Goal: Contribute content: Contribute content

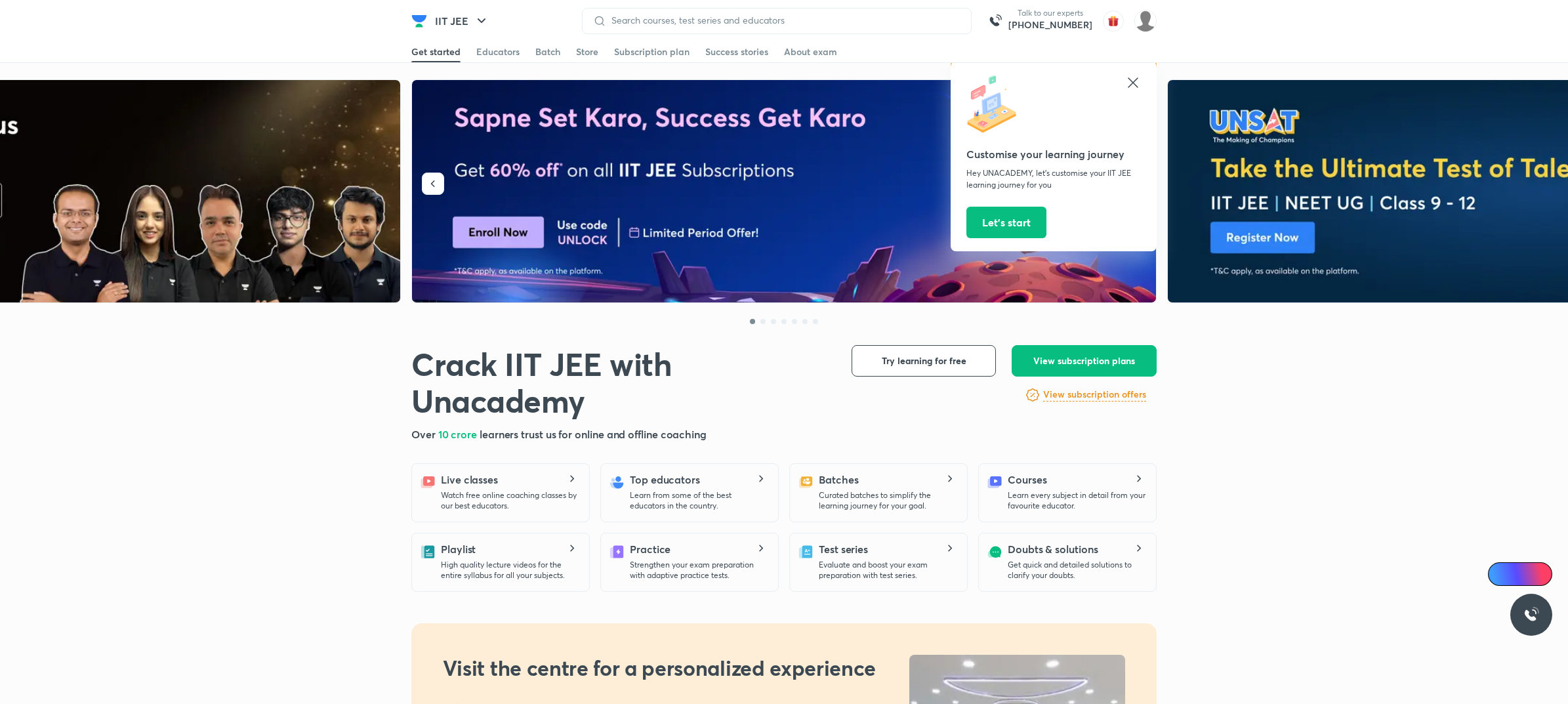
click at [1126, 80] on icon at bounding box center [1133, 82] width 16 height 16
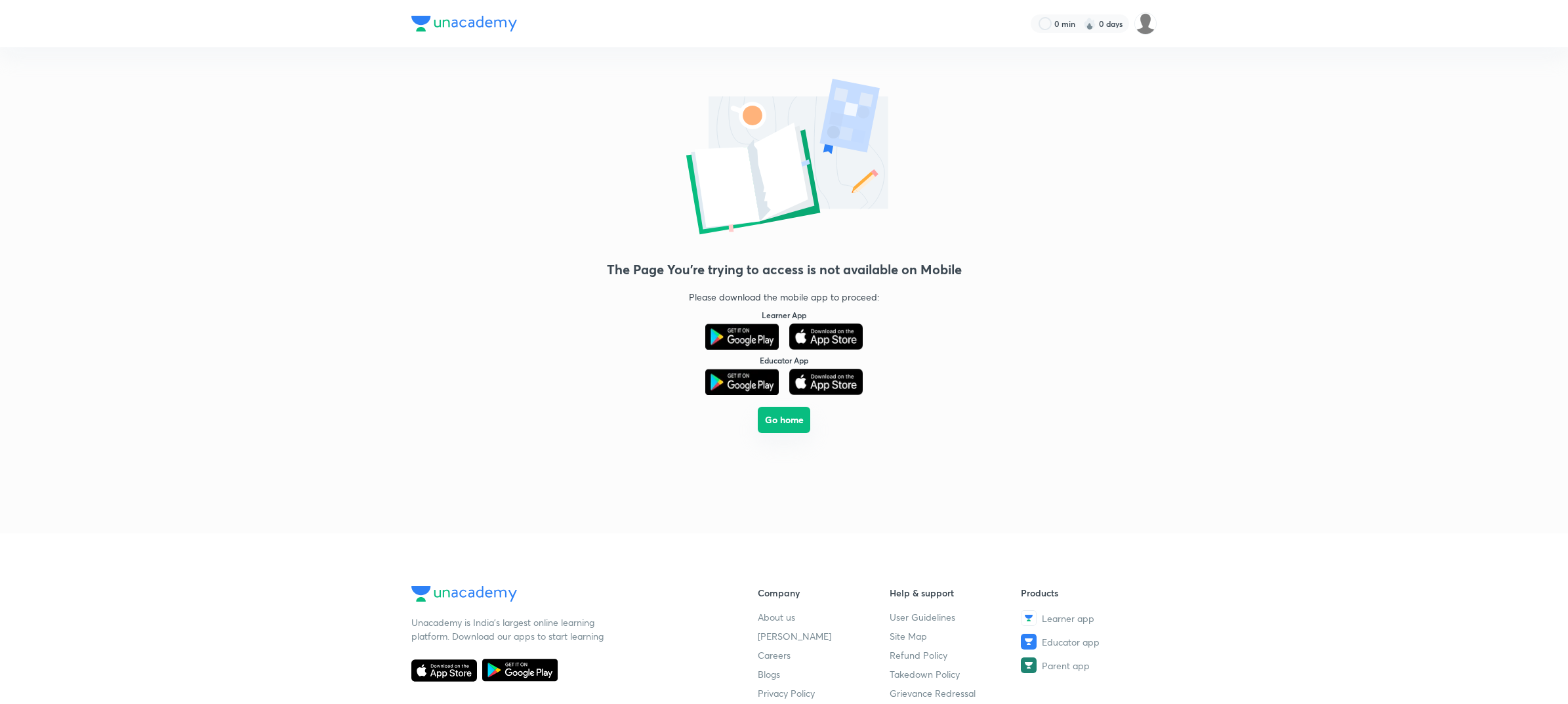
click at [774, 428] on button "Go home" at bounding box center [784, 419] width 53 height 26
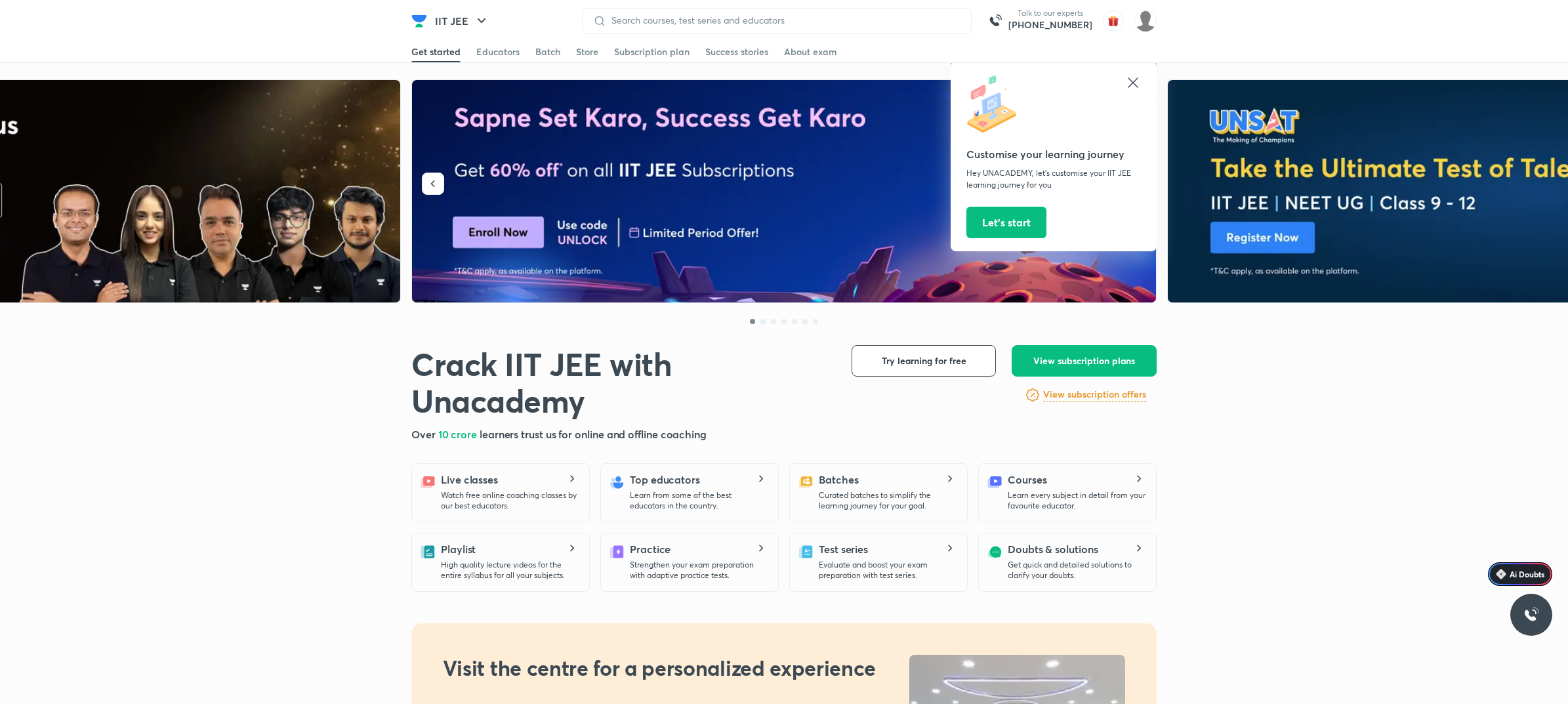
click at [1130, 82] on icon at bounding box center [1133, 82] width 16 height 16
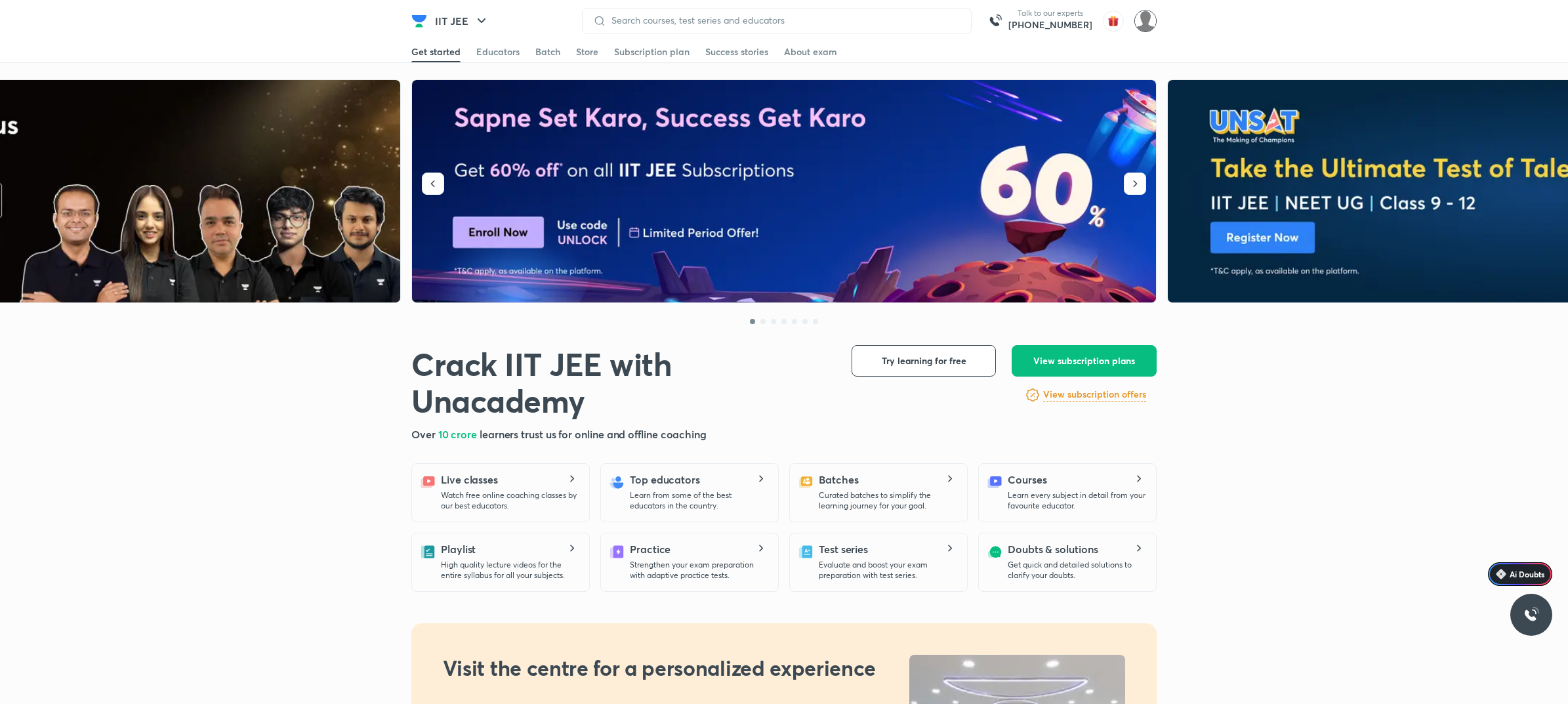
click at [1140, 23] on img at bounding box center [1146, 20] width 23 height 23
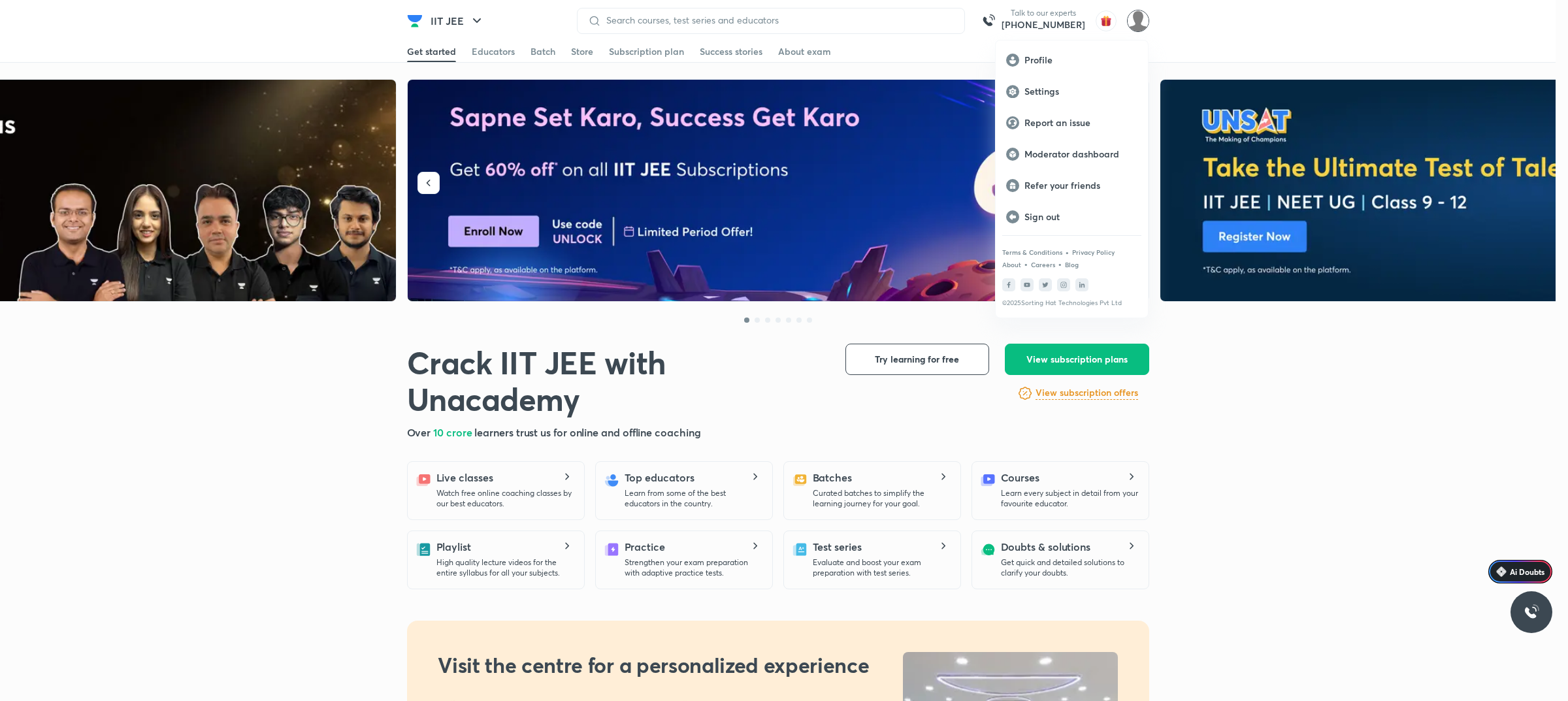
click at [1219, 26] on div at bounding box center [784, 350] width 1568 height 701
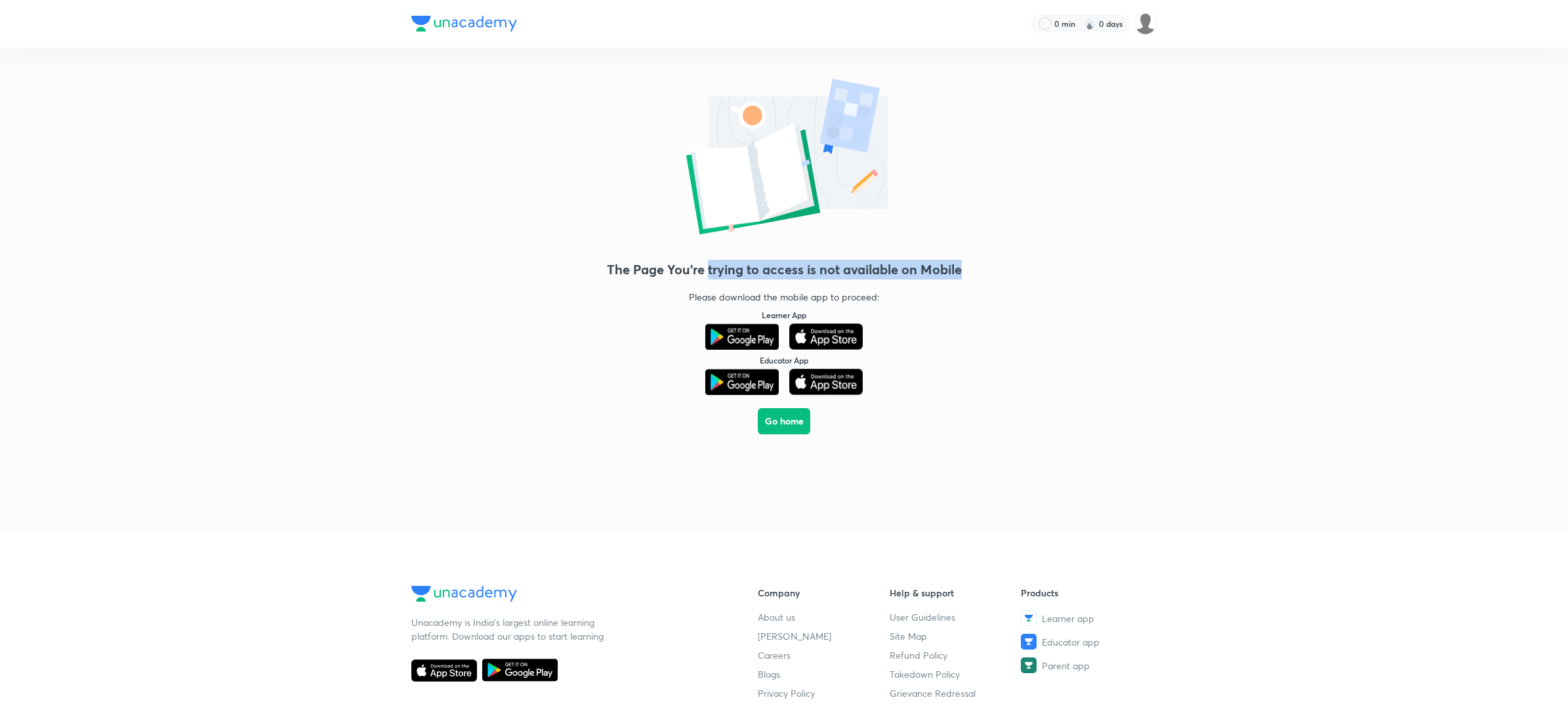
drag, startPoint x: 708, startPoint y: 283, endPoint x: 1100, endPoint y: 182, distance: 404.8
click at [1102, 182] on div "The Page You're trying to access is not available on Mobile Please download the…" at bounding box center [784, 277] width 1568 height 460
click at [1194, 335] on div "The Page You're trying to access is not available on Mobile Please download the…" at bounding box center [784, 277] width 1568 height 460
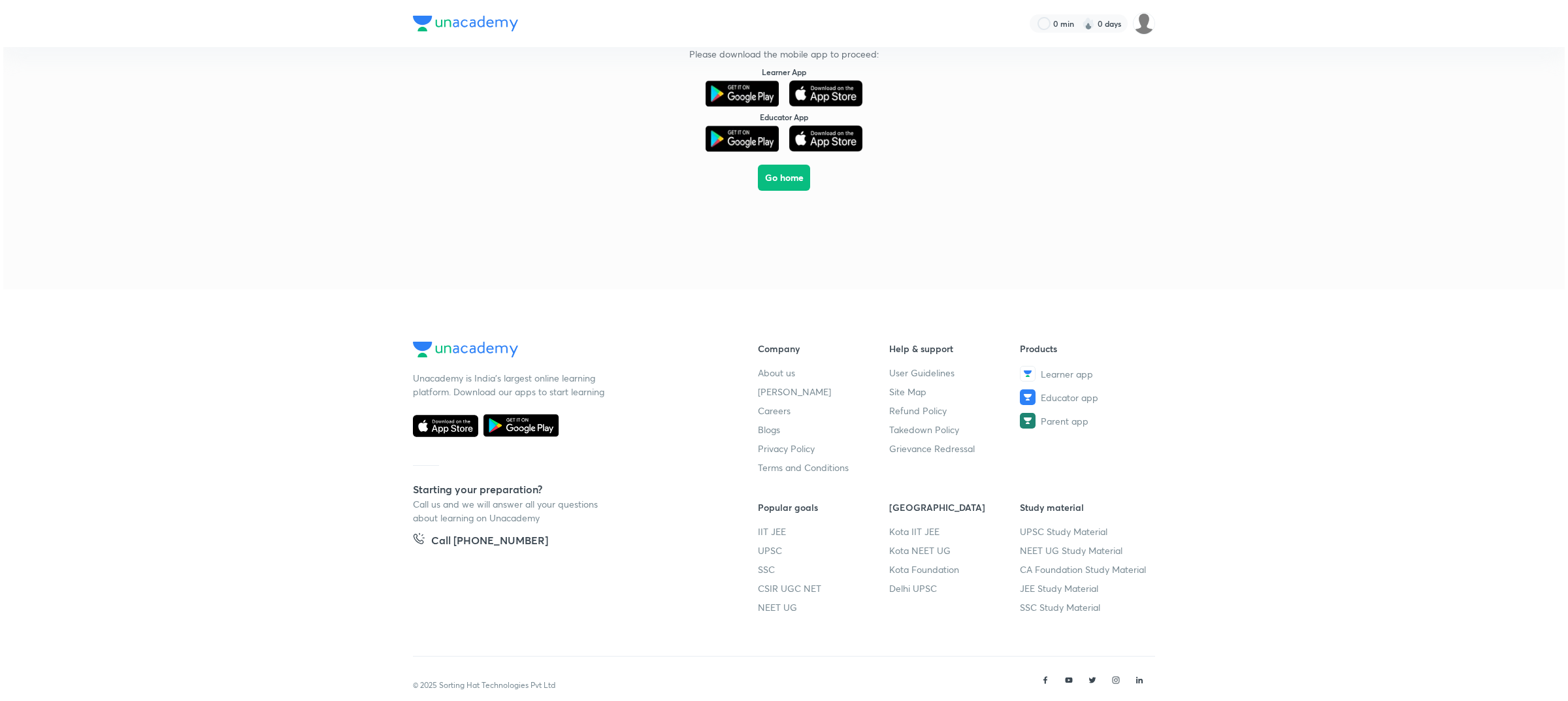
scroll to position [265, 0]
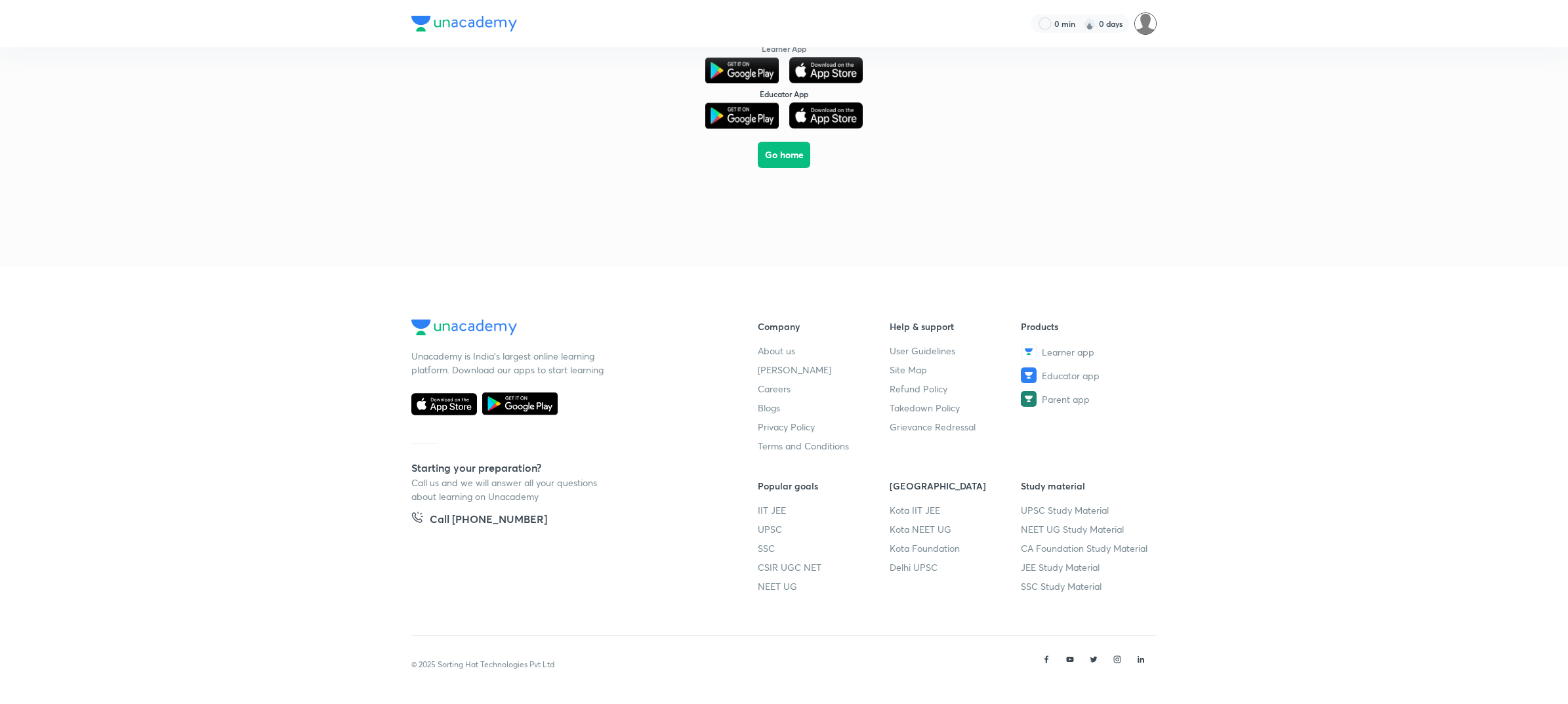
click at [1137, 26] on img at bounding box center [1146, 23] width 23 height 23
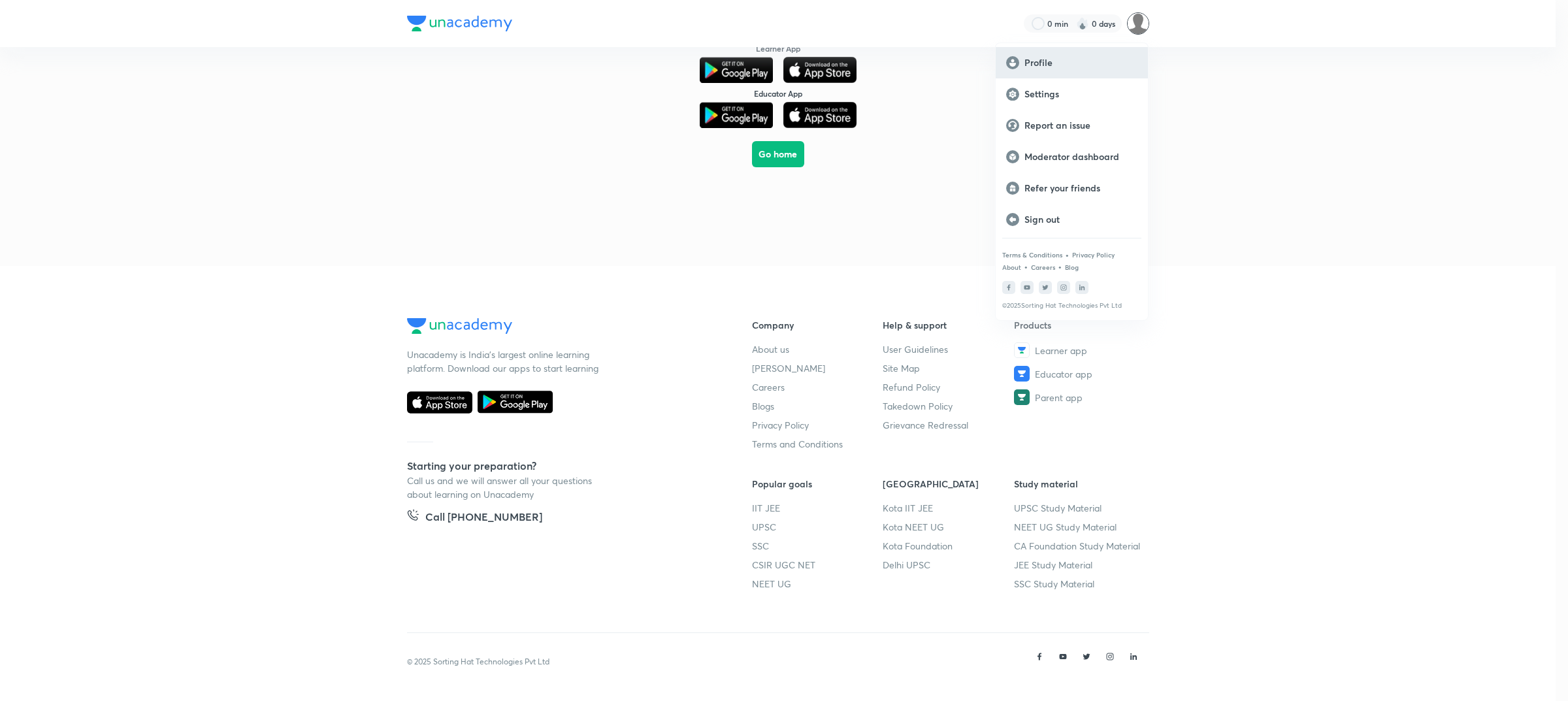
click at [1078, 72] on div "Profile" at bounding box center [1071, 62] width 152 height 31
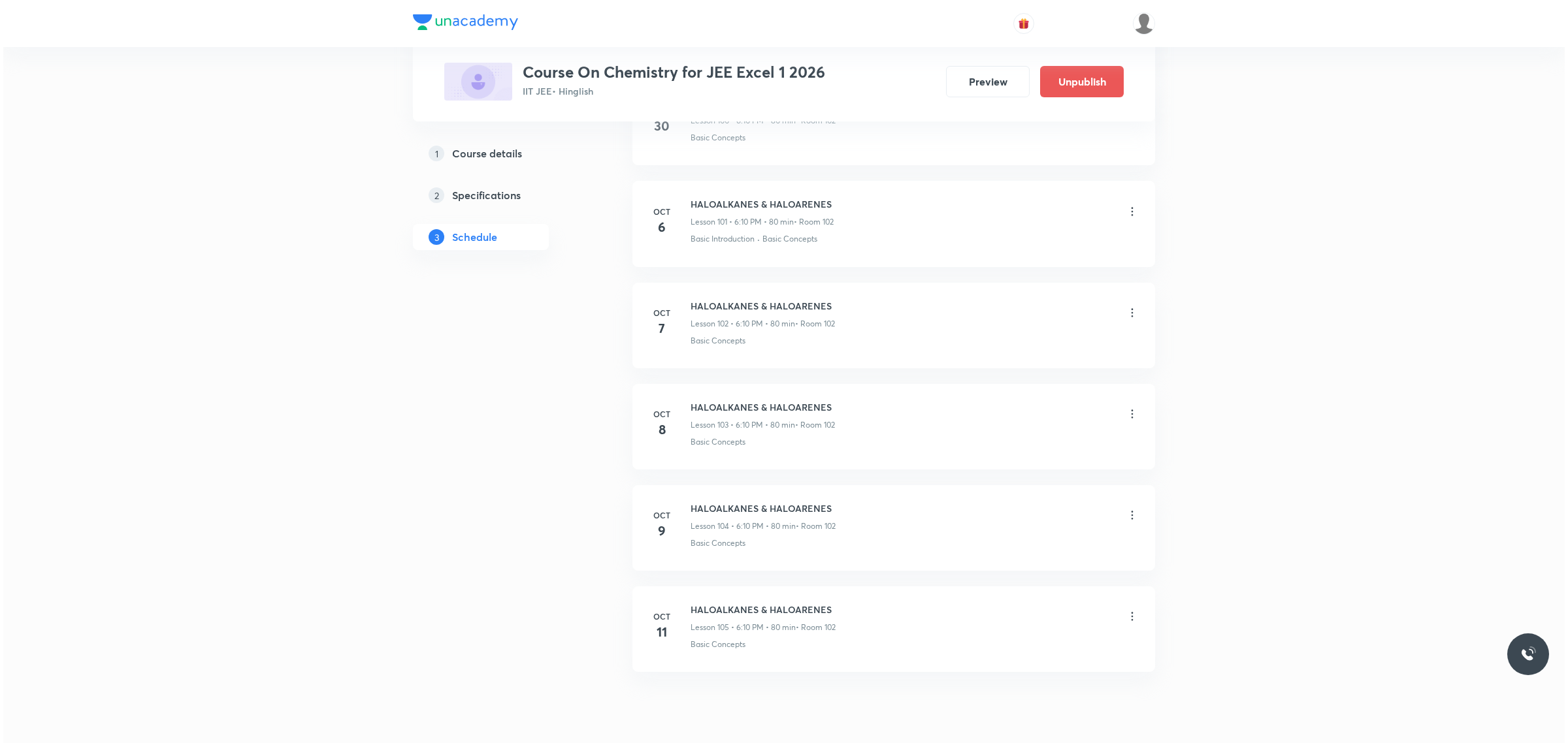
scroll to position [10974, 0]
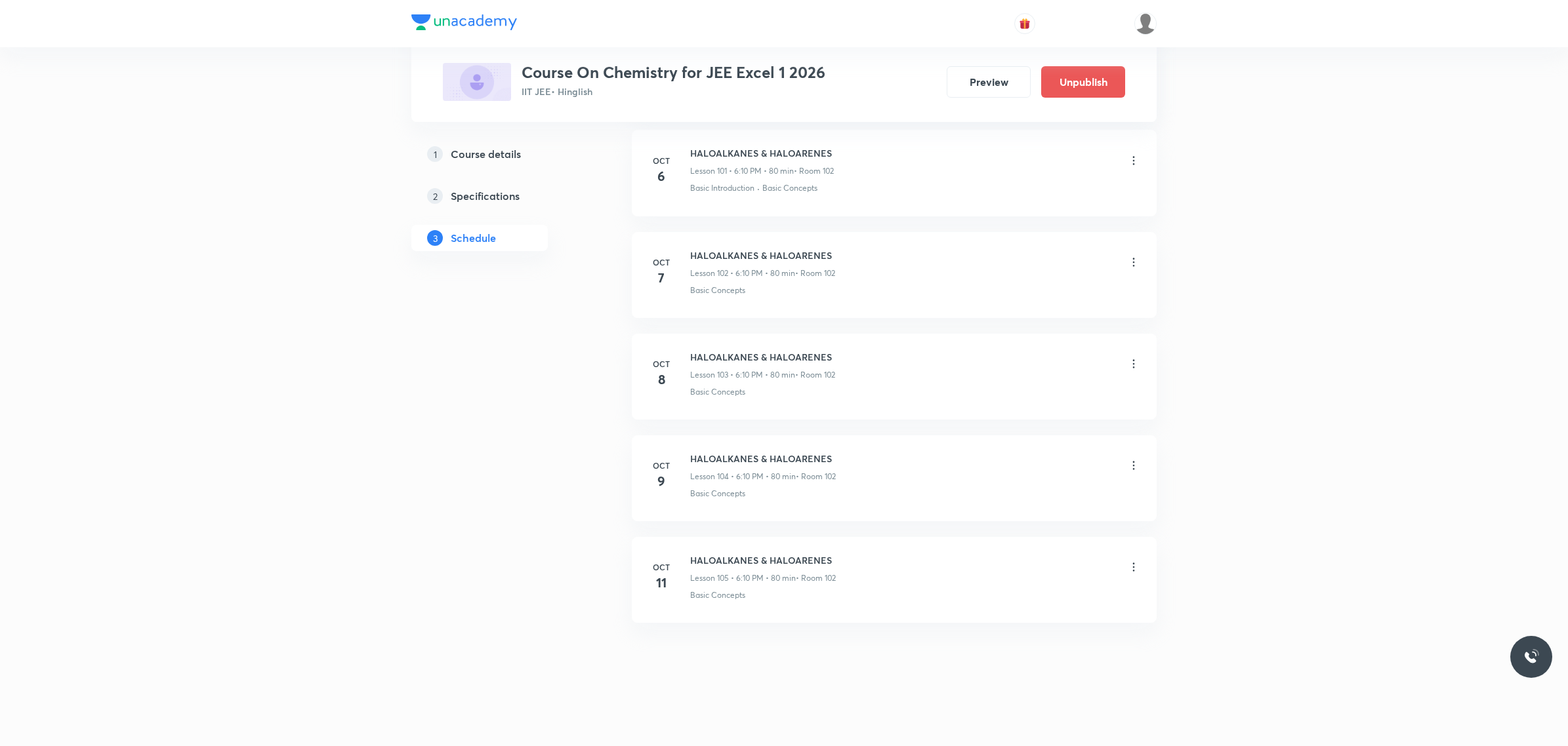
click at [1134, 360] on icon at bounding box center [1134, 365] width 2 height 9
click at [1030, 391] on li "Edit" at bounding box center [1064, 397] width 144 height 24
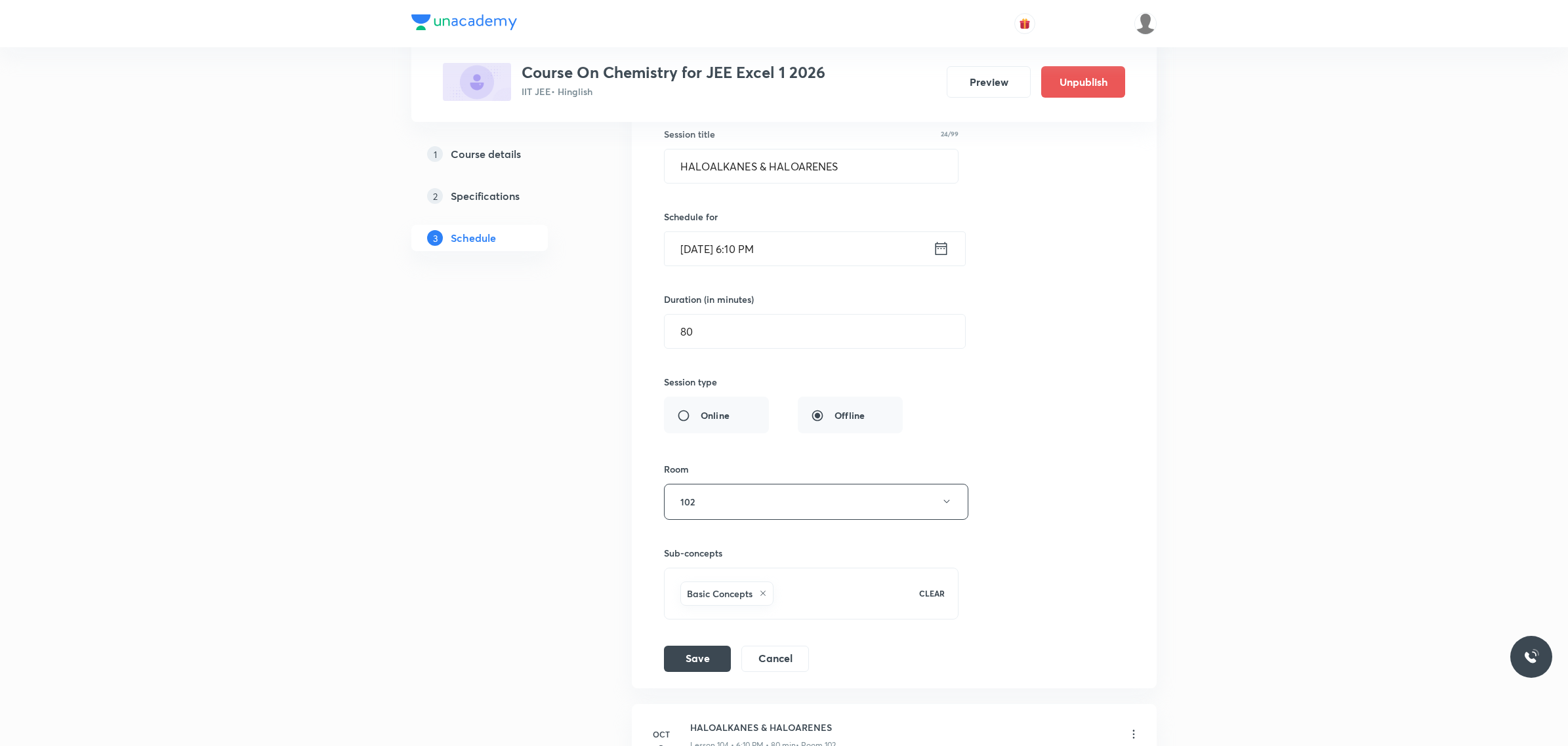
scroll to position [10593, 0]
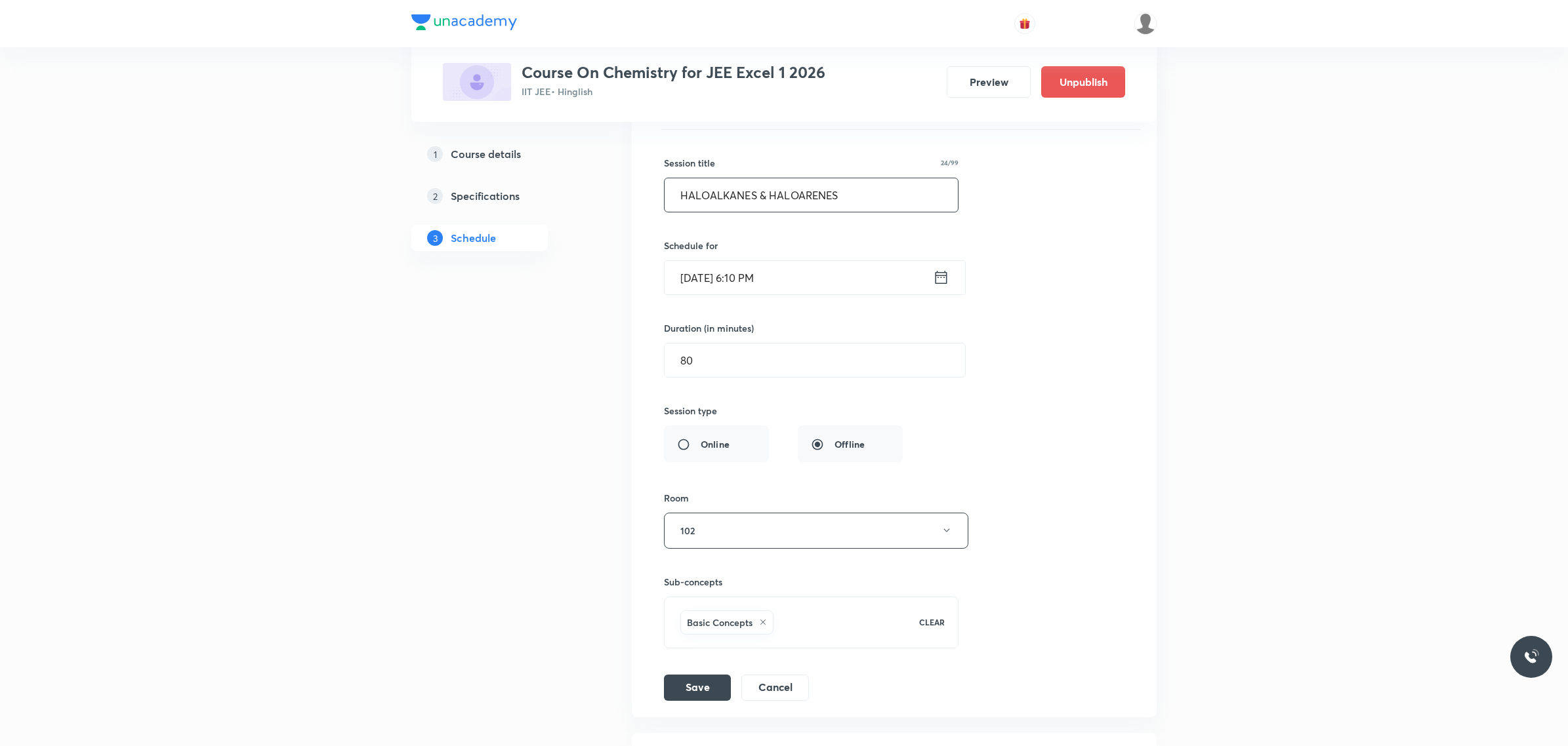
click at [854, 211] on input "HALOALKANES & HALOARENES" at bounding box center [811, 195] width 293 height 34
type input "H"
type input "AMINE"
click at [679, 699] on button "Save" at bounding box center [698, 686] width 67 height 26
click at [679, 211] on input "AMINE" at bounding box center [811, 195] width 293 height 34
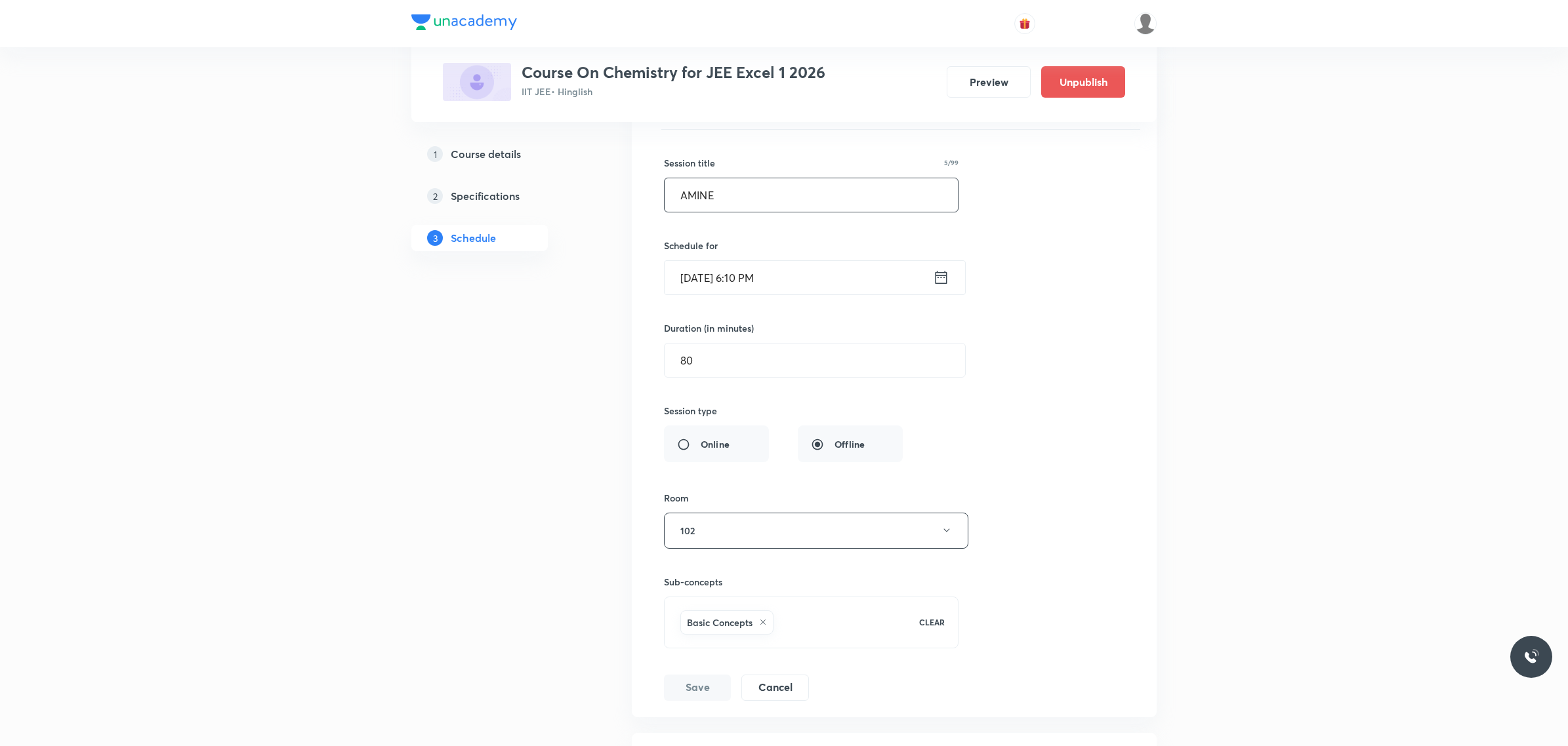
click at [679, 211] on input "AMINE" at bounding box center [811, 195] width 293 height 34
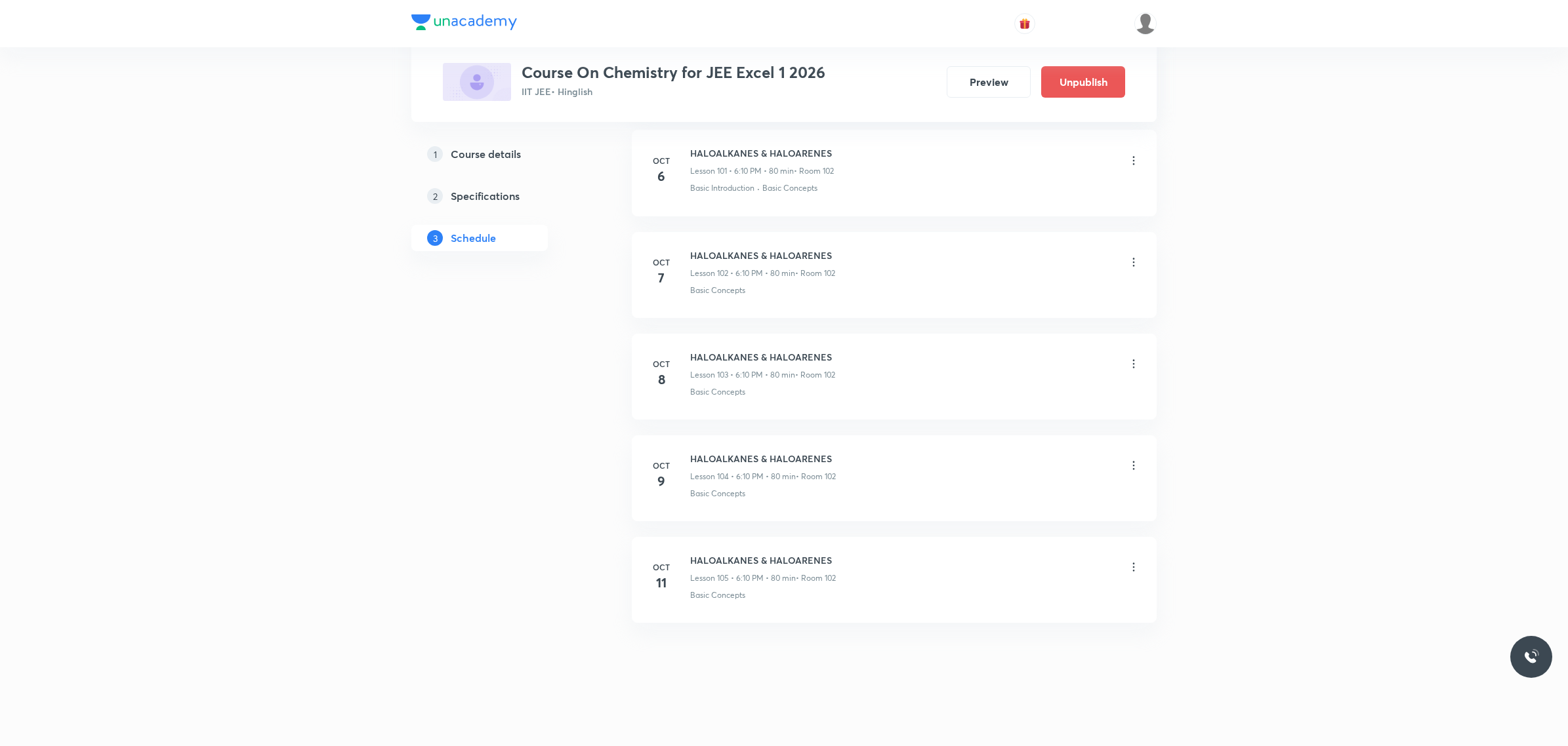
scroll to position [10415, 0]
click at [1135, 466] on icon at bounding box center [1134, 465] width 13 height 13
click at [1064, 491] on li "Edit" at bounding box center [1064, 500] width 144 height 24
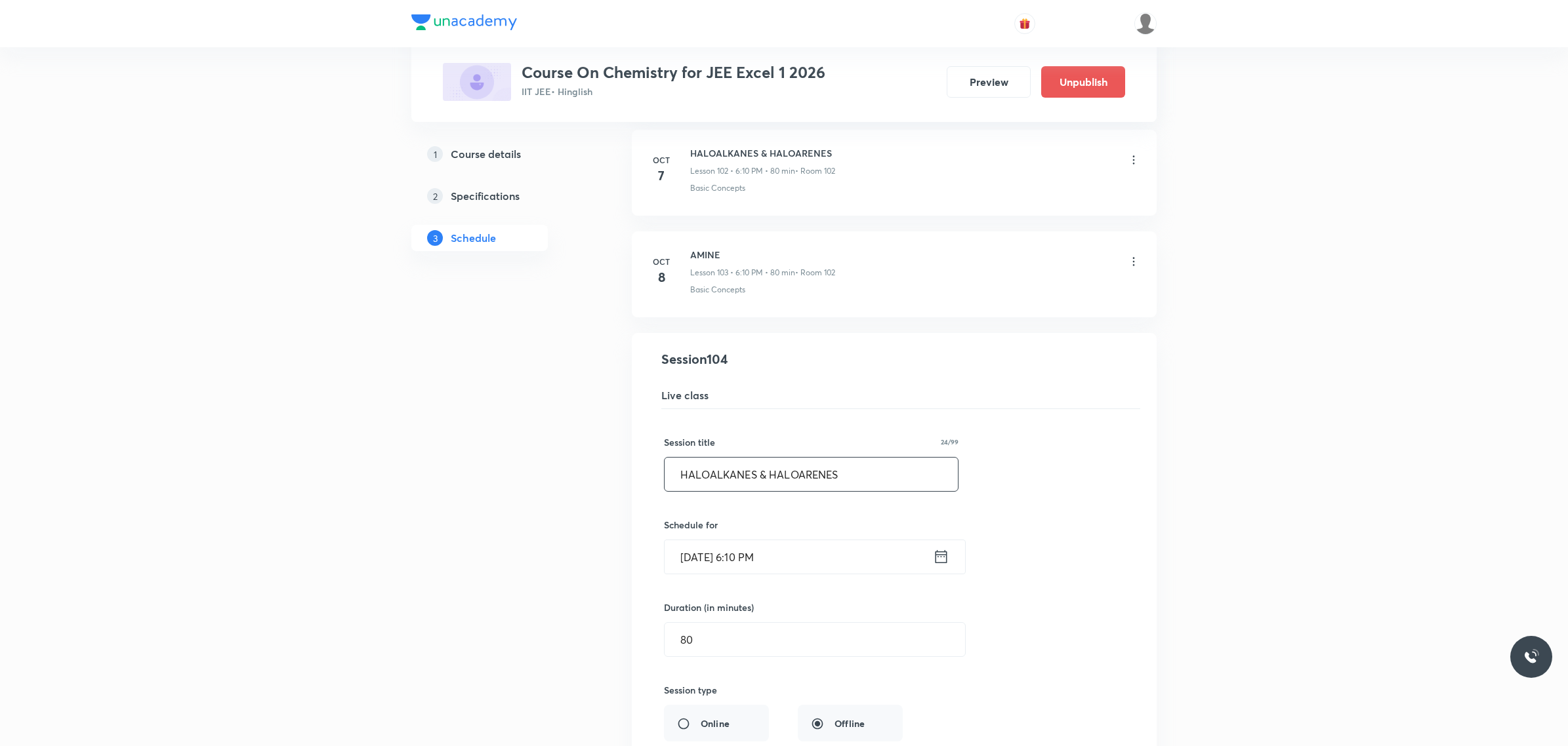
click at [860, 491] on input "HALOALKANES & HALOARENES" at bounding box center [811, 475] width 293 height 34
drag, startPoint x: 860, startPoint y: 505, endPoint x: 605, endPoint y: 500, distance: 255.0
paste input "AMINE"
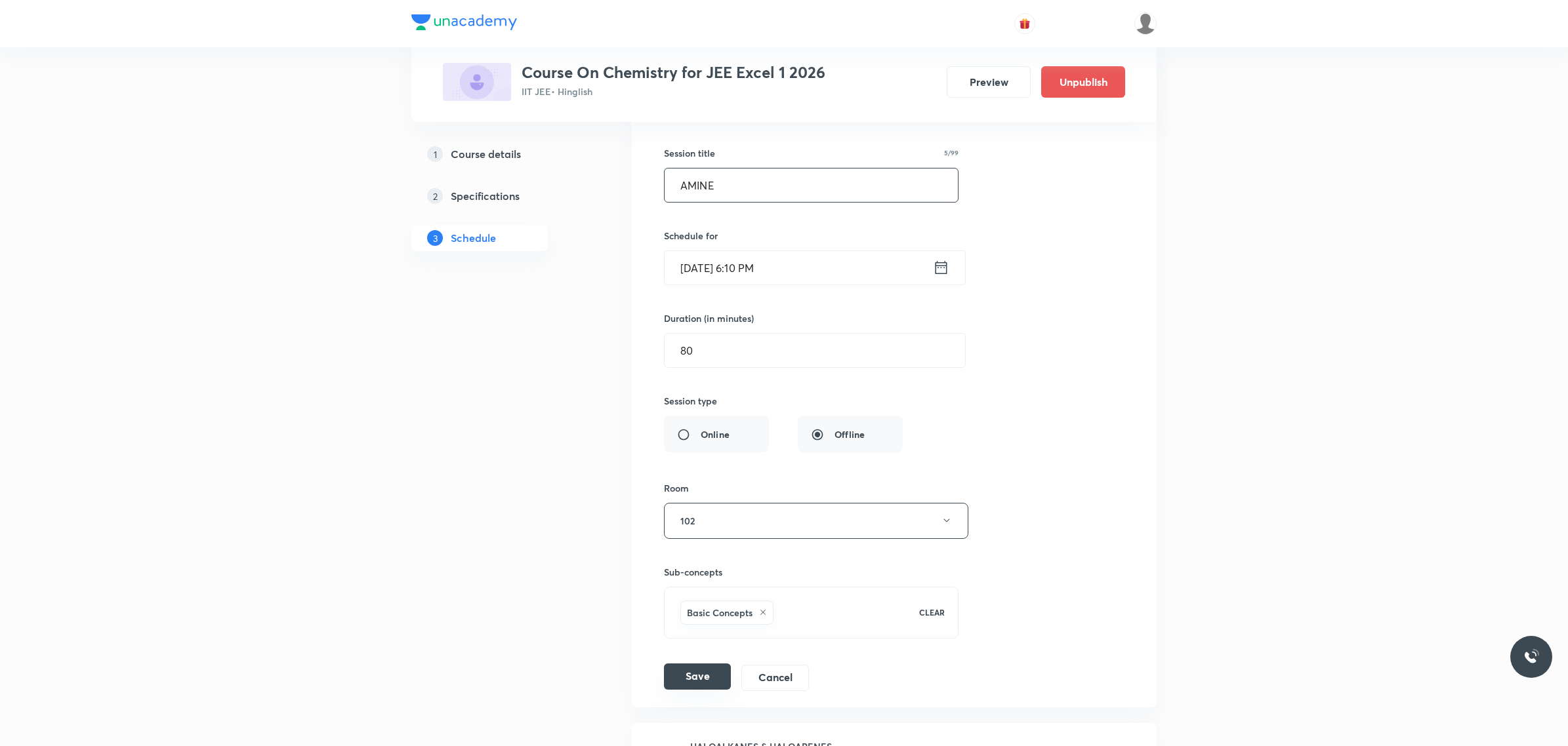
scroll to position [10743, 0]
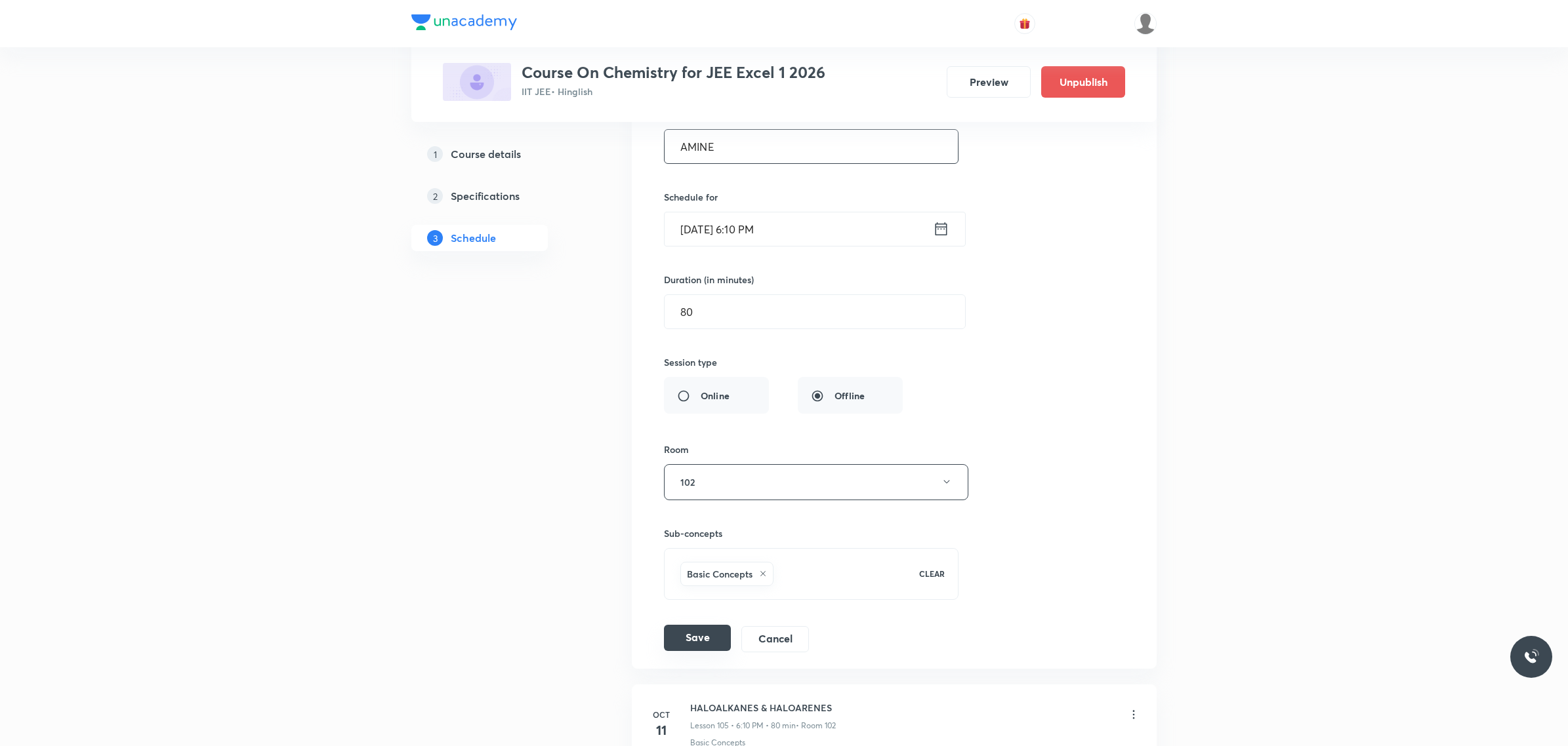
type input "AMINE"
click at [679, 651] on button "Save" at bounding box center [698, 638] width 67 height 26
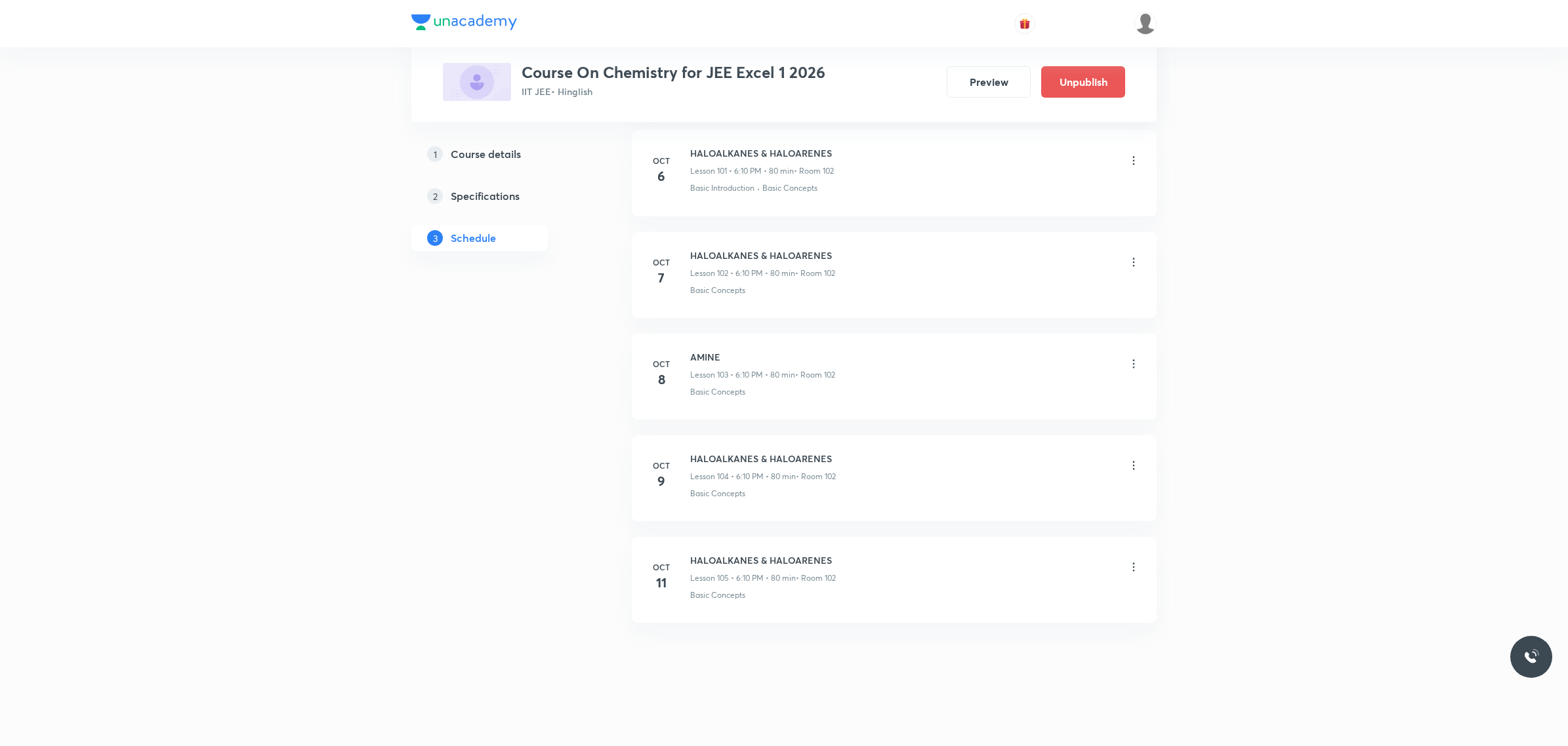
scroll to position [10415, 0]
click at [1132, 565] on icon at bounding box center [1134, 567] width 13 height 13
click at [1051, 589] on li "Edit" at bounding box center [1064, 601] width 144 height 24
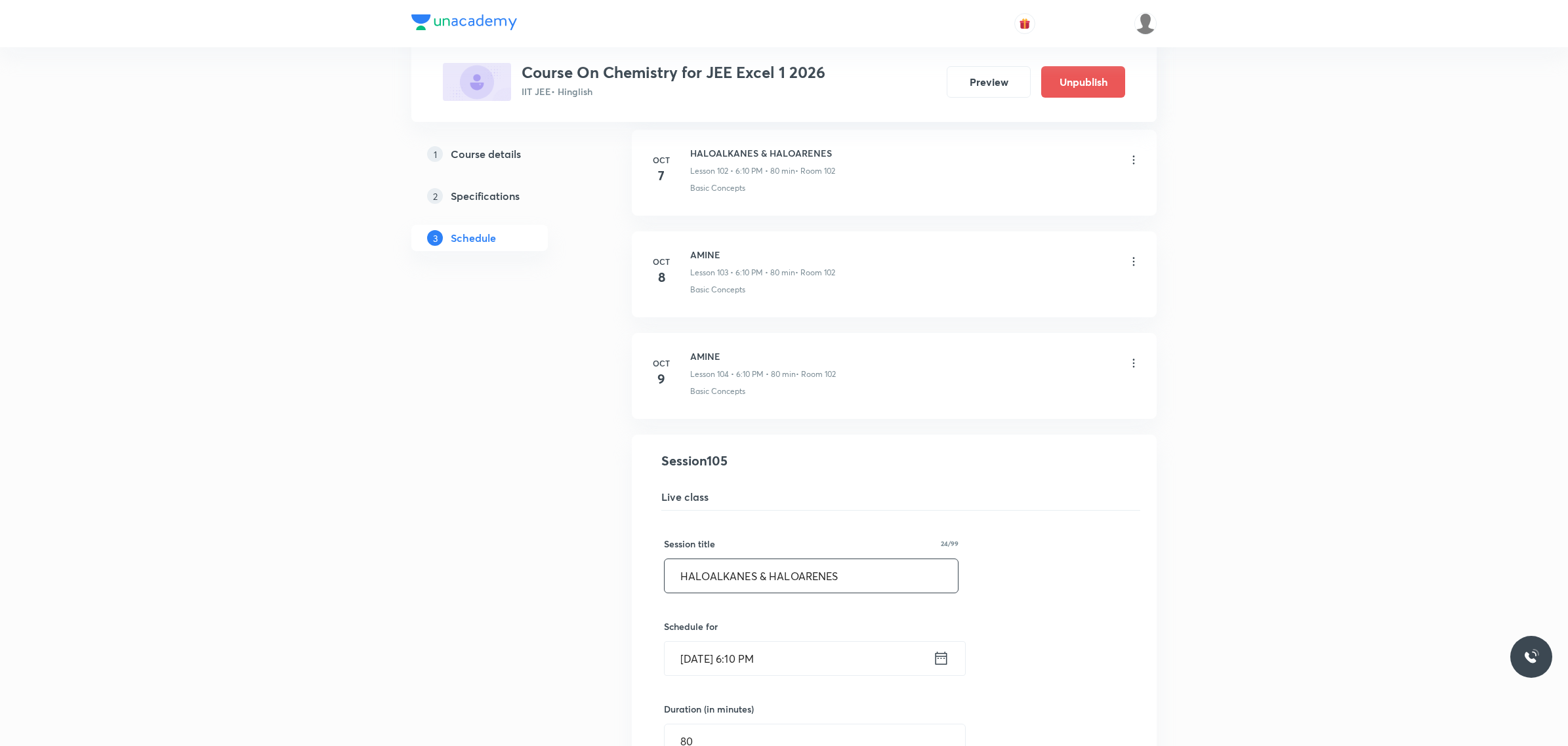
click at [876, 588] on input "HALOALKANES & HALOARENES" at bounding box center [811, 576] width 293 height 34
drag, startPoint x: 876, startPoint y: 588, endPoint x: 658, endPoint y: 554, distance: 220.6
paste input "AMINE"
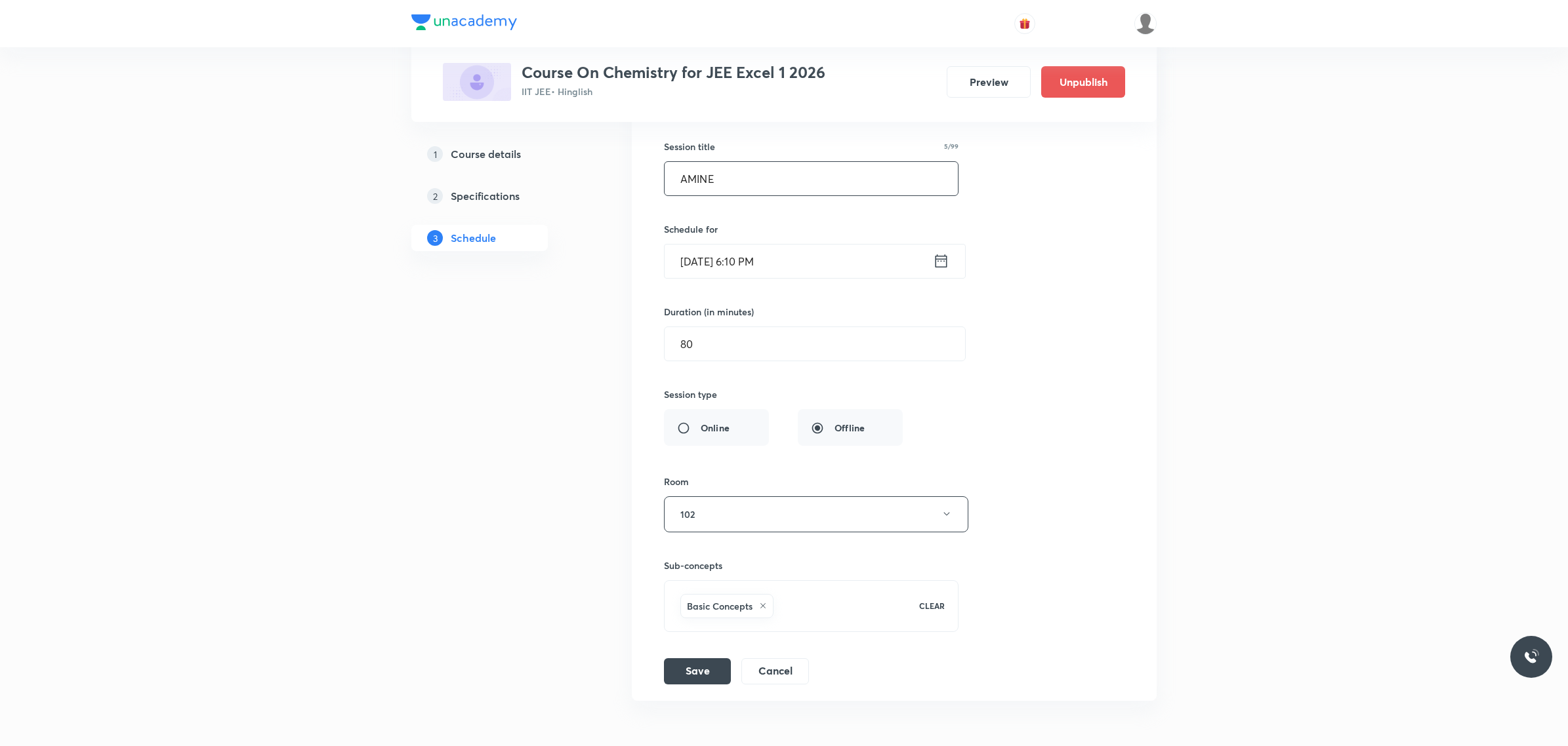
scroll to position [10907, 0]
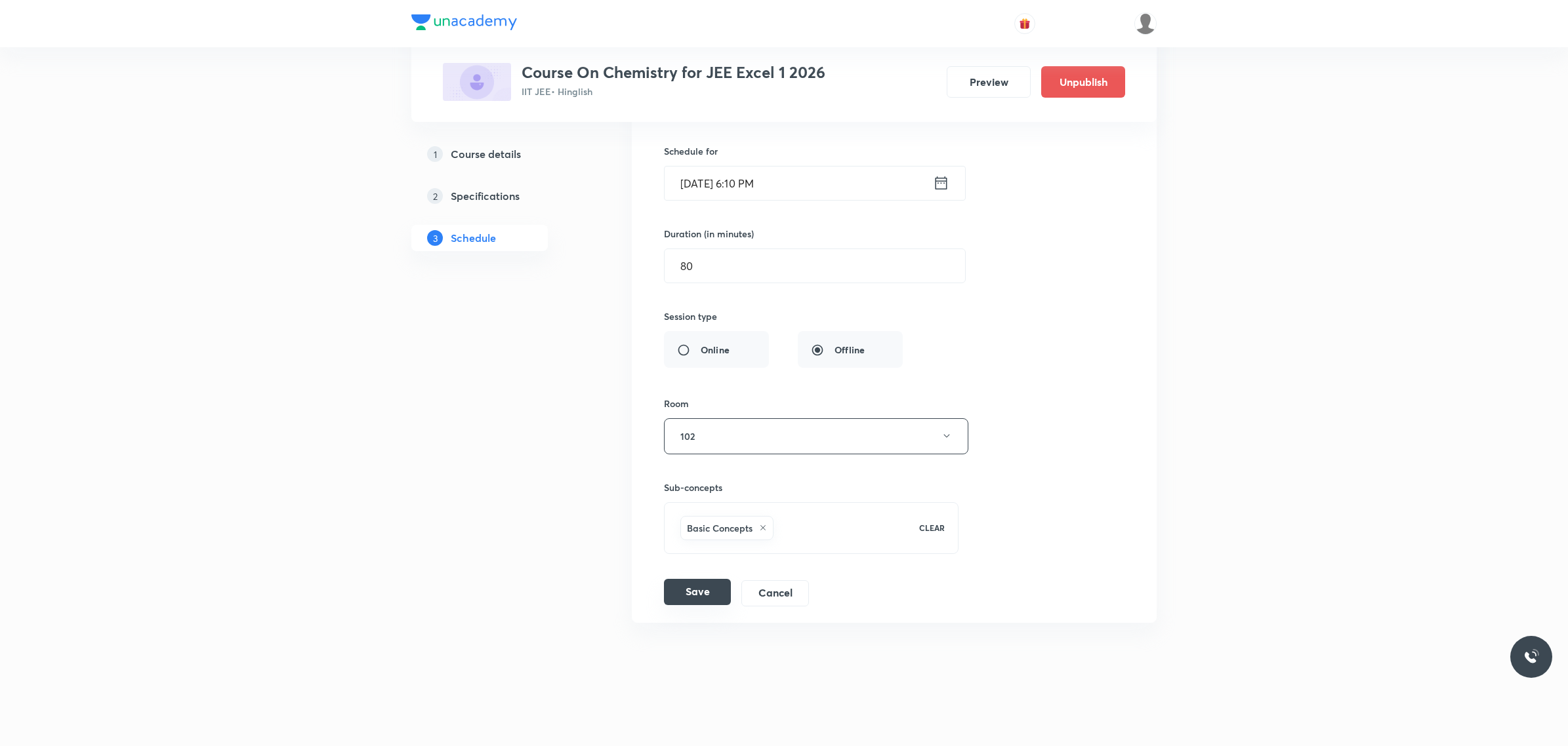
type input "AMINE"
click at [700, 605] on button "Save" at bounding box center [698, 592] width 67 height 26
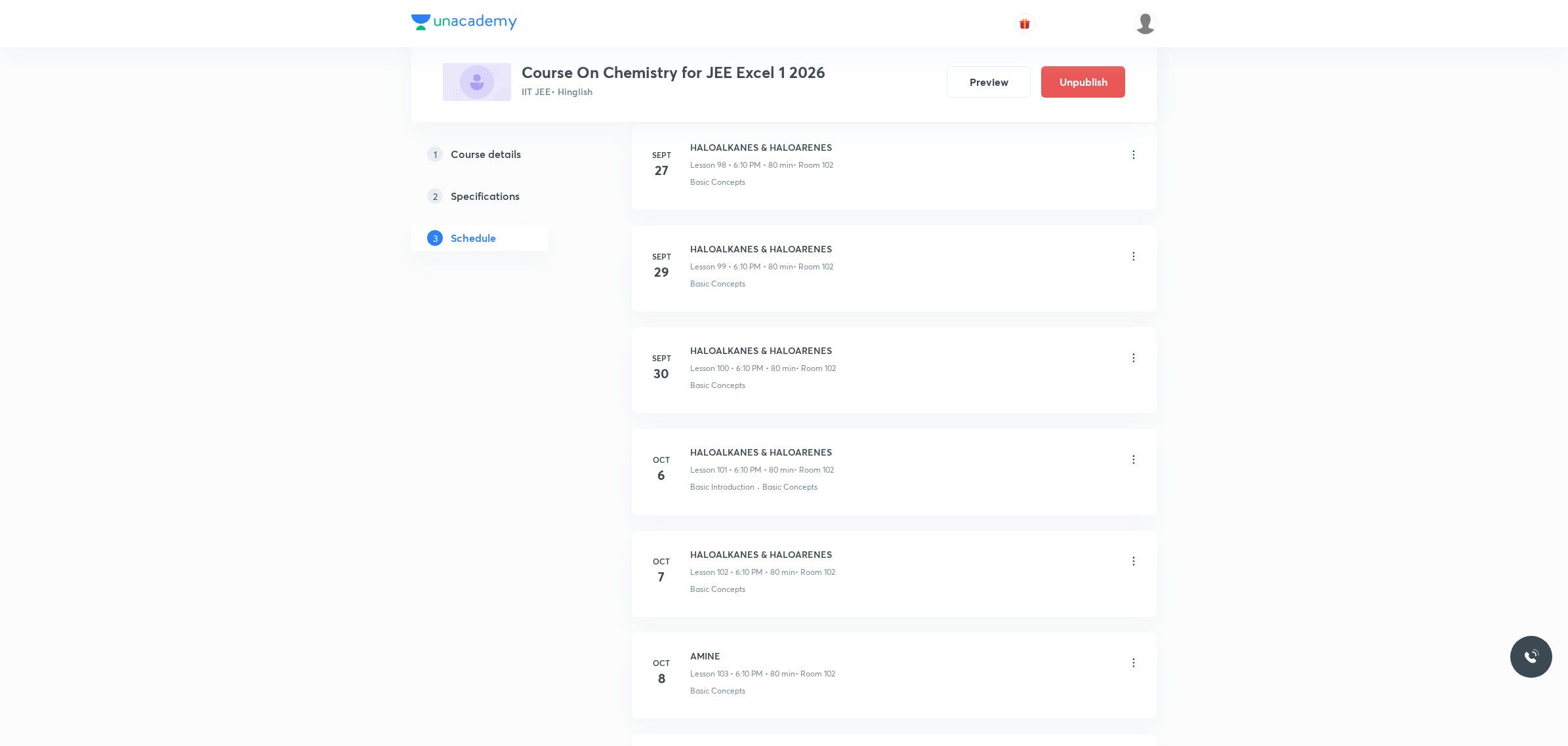
scroll to position [10415, 0]
